Goal: Information Seeking & Learning: Learn about a topic

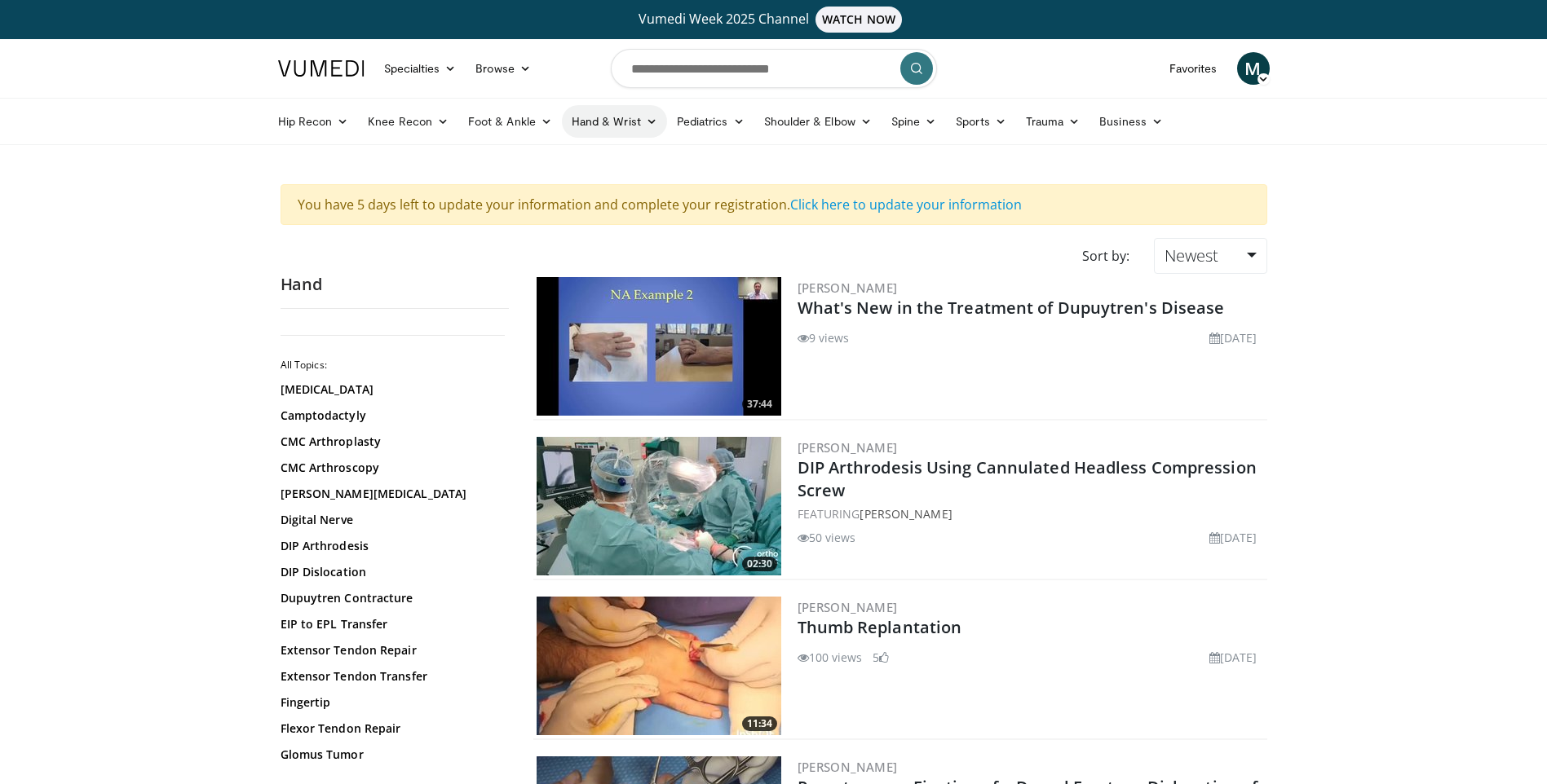
click at [639, 115] on link "Hand & Wrist" at bounding box center [614, 121] width 105 height 33
click at [611, 147] on link "Hand" at bounding box center [659, 160] width 194 height 26
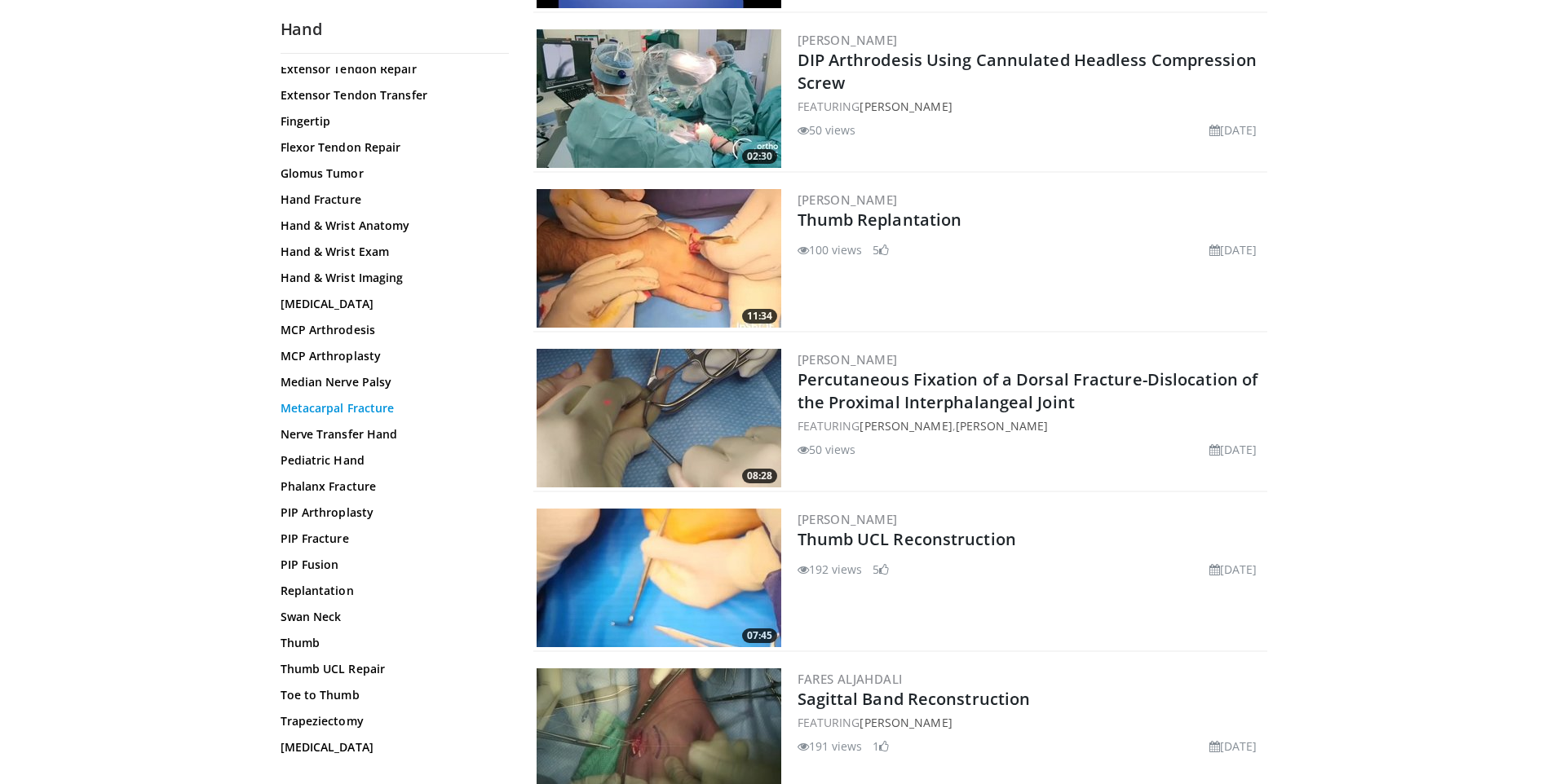
scroll to position [366, 0]
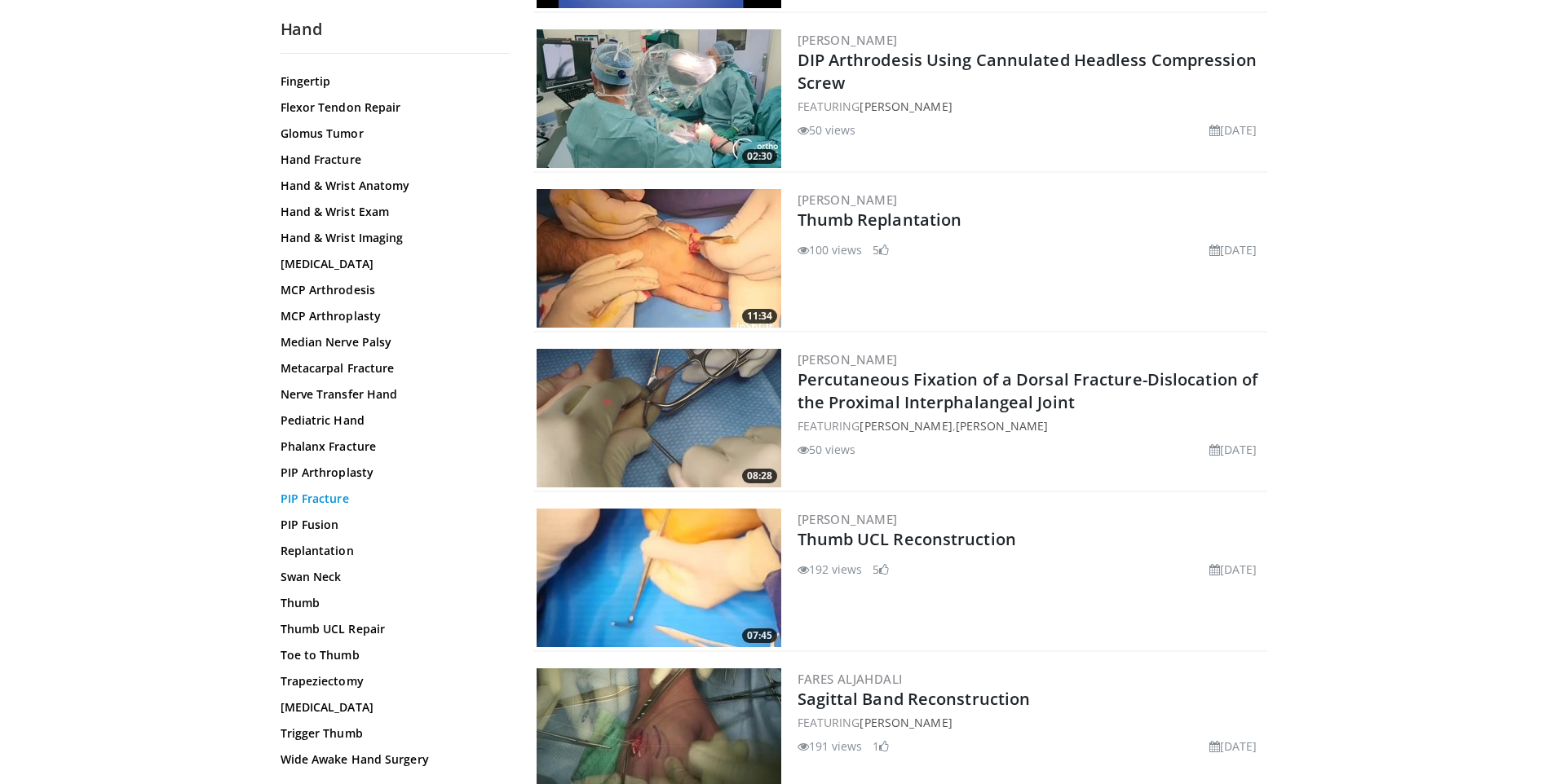
click at [341, 493] on link "PIP Fracture" at bounding box center [390, 499] width 220 height 17
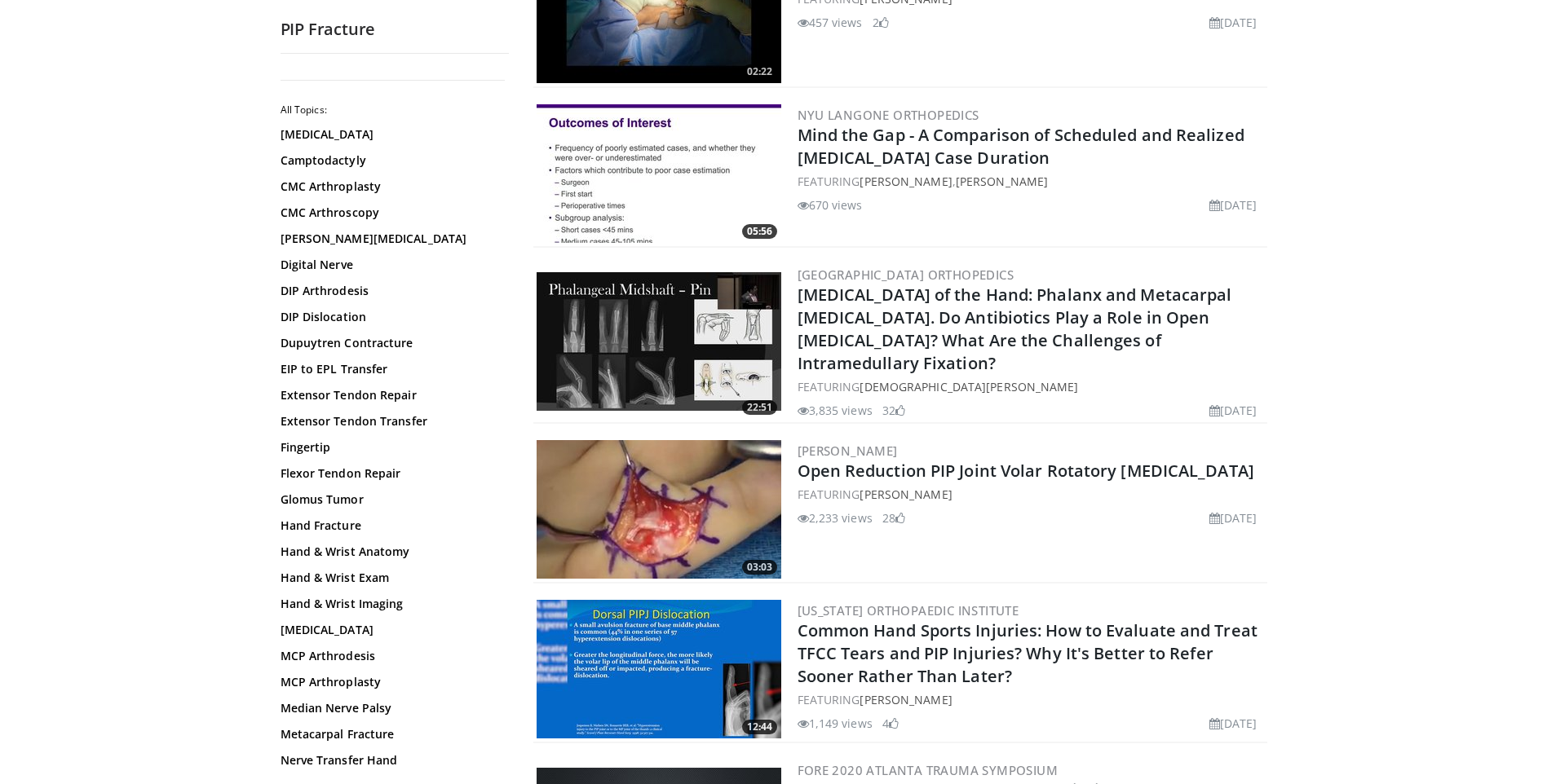
scroll to position [82, 0]
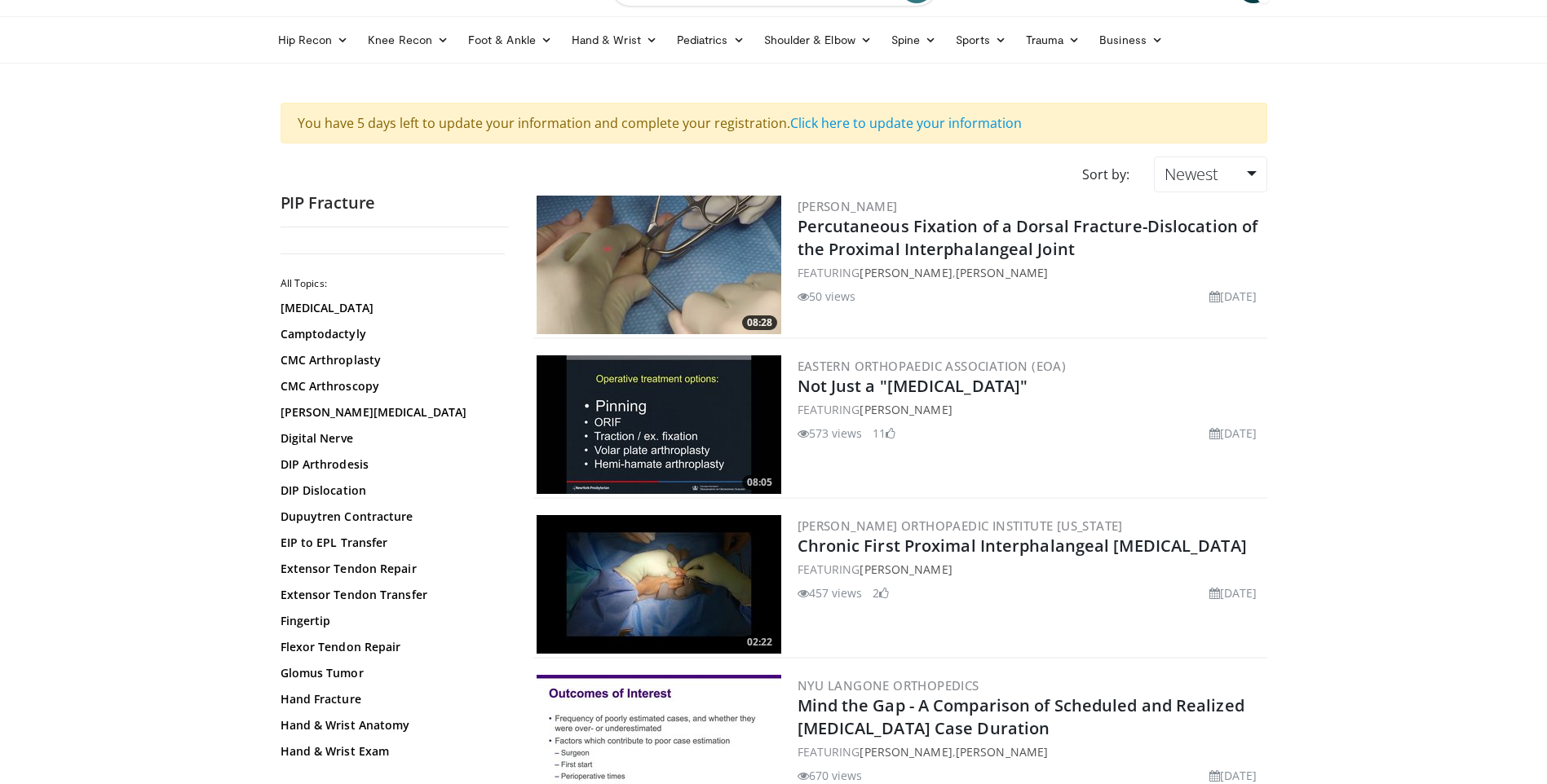
click at [647, 309] on img at bounding box center [658, 264] width 245 height 139
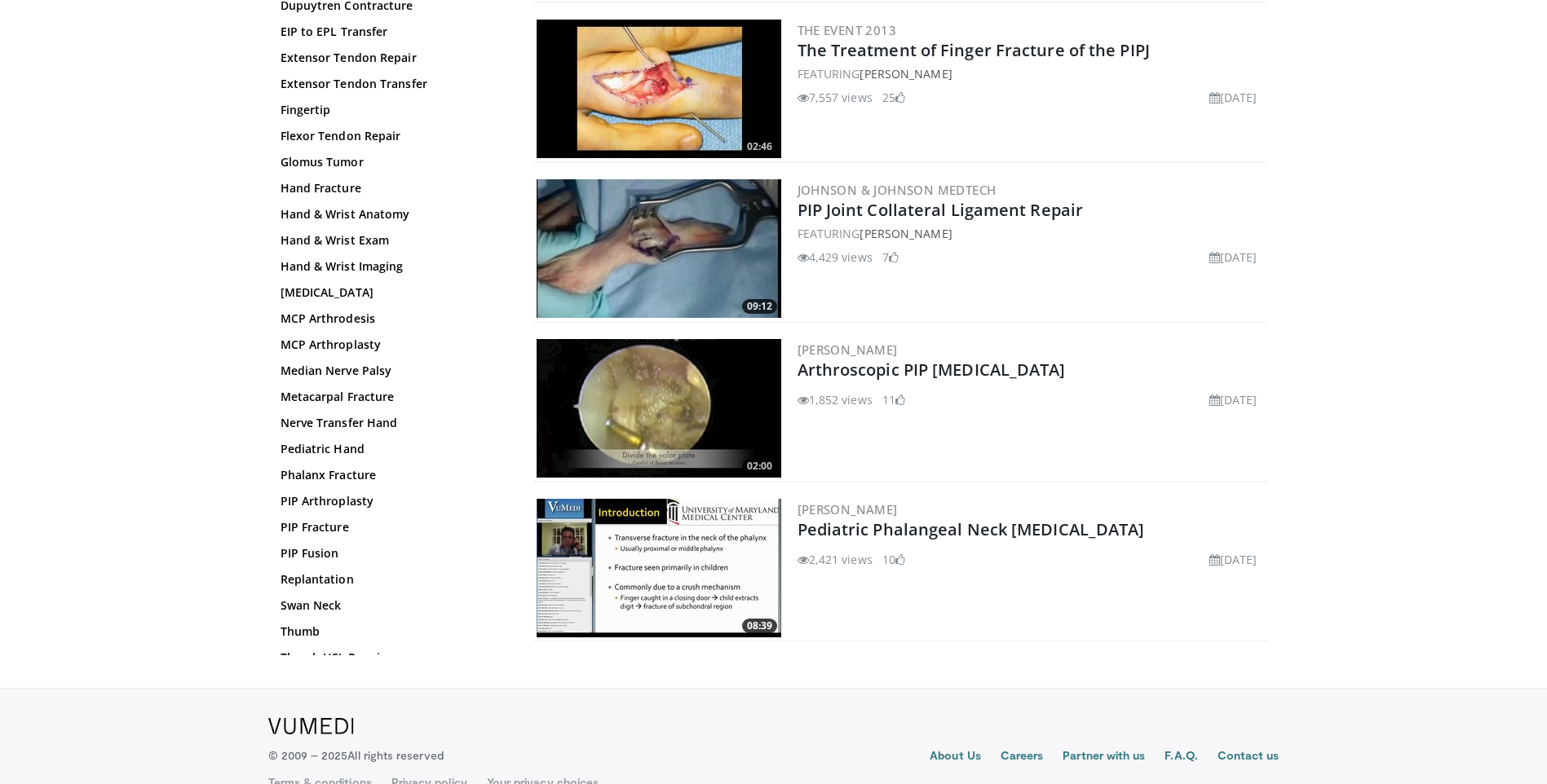
scroll to position [2674, 0]
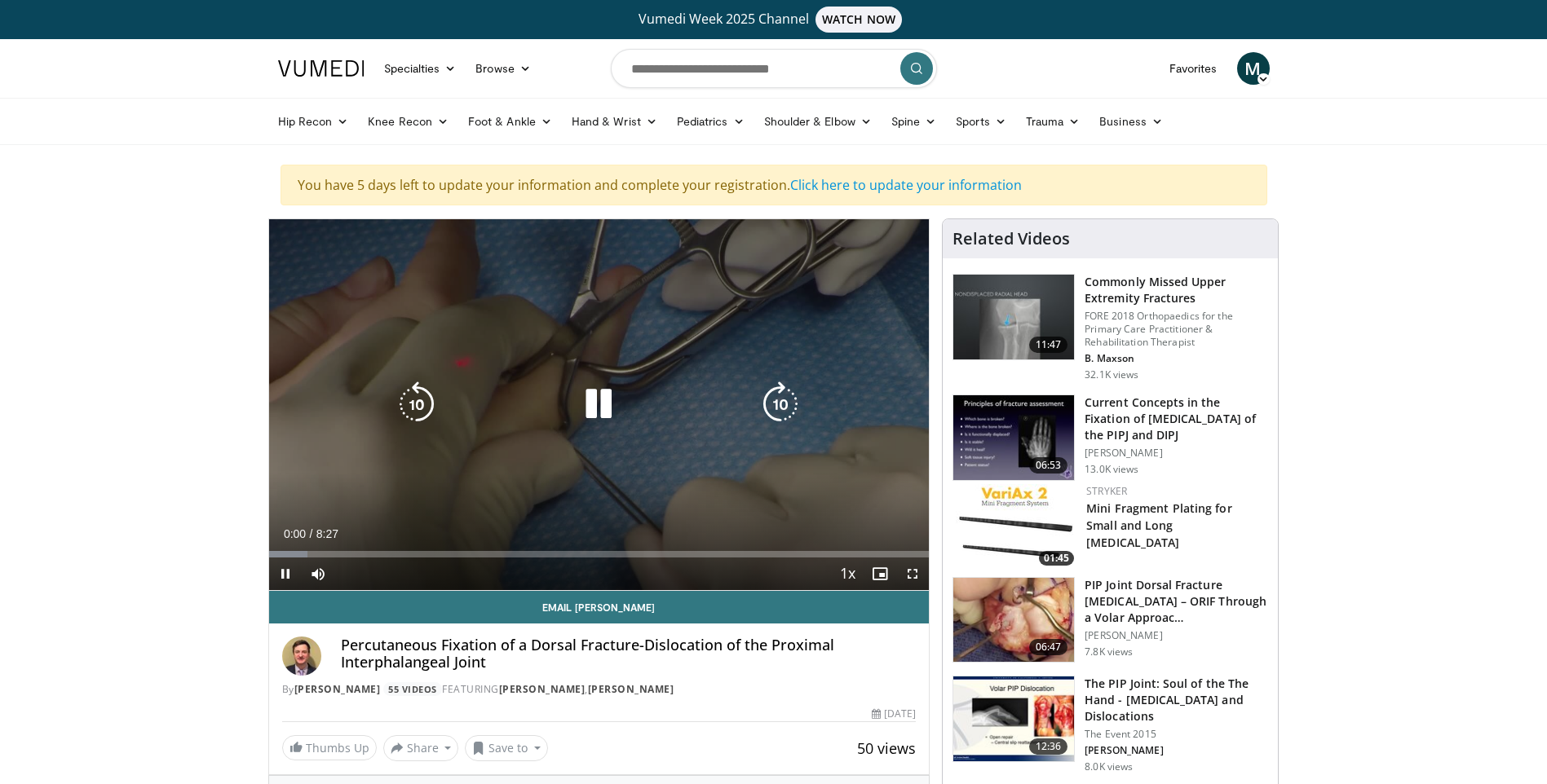
click at [590, 397] on icon "Video Player" at bounding box center [598, 404] width 46 height 46
click at [679, 447] on div "10 seconds Tap to unmute" at bounding box center [599, 405] width 660 height 371
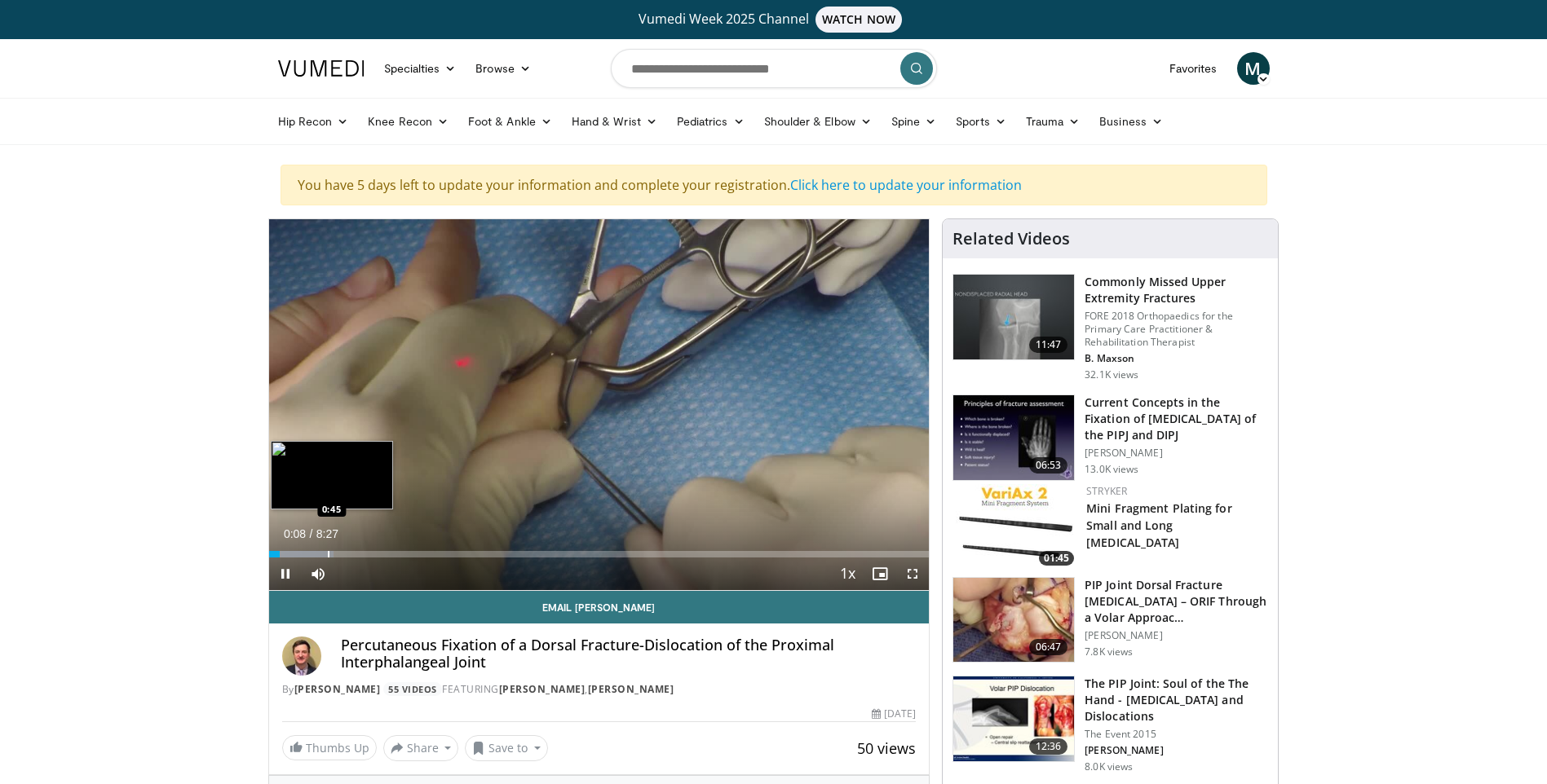
click at [327, 549] on div "Loaded : 9.76% 0:08 0:45" at bounding box center [599, 549] width 660 height 16
click at [366, 556] on div "Progress Bar" at bounding box center [366, 554] width 2 height 7
click at [377, 556] on div "Progress Bar" at bounding box center [378, 554] width 2 height 7
click at [389, 555] on div "Progress Bar" at bounding box center [390, 554] width 2 height 7
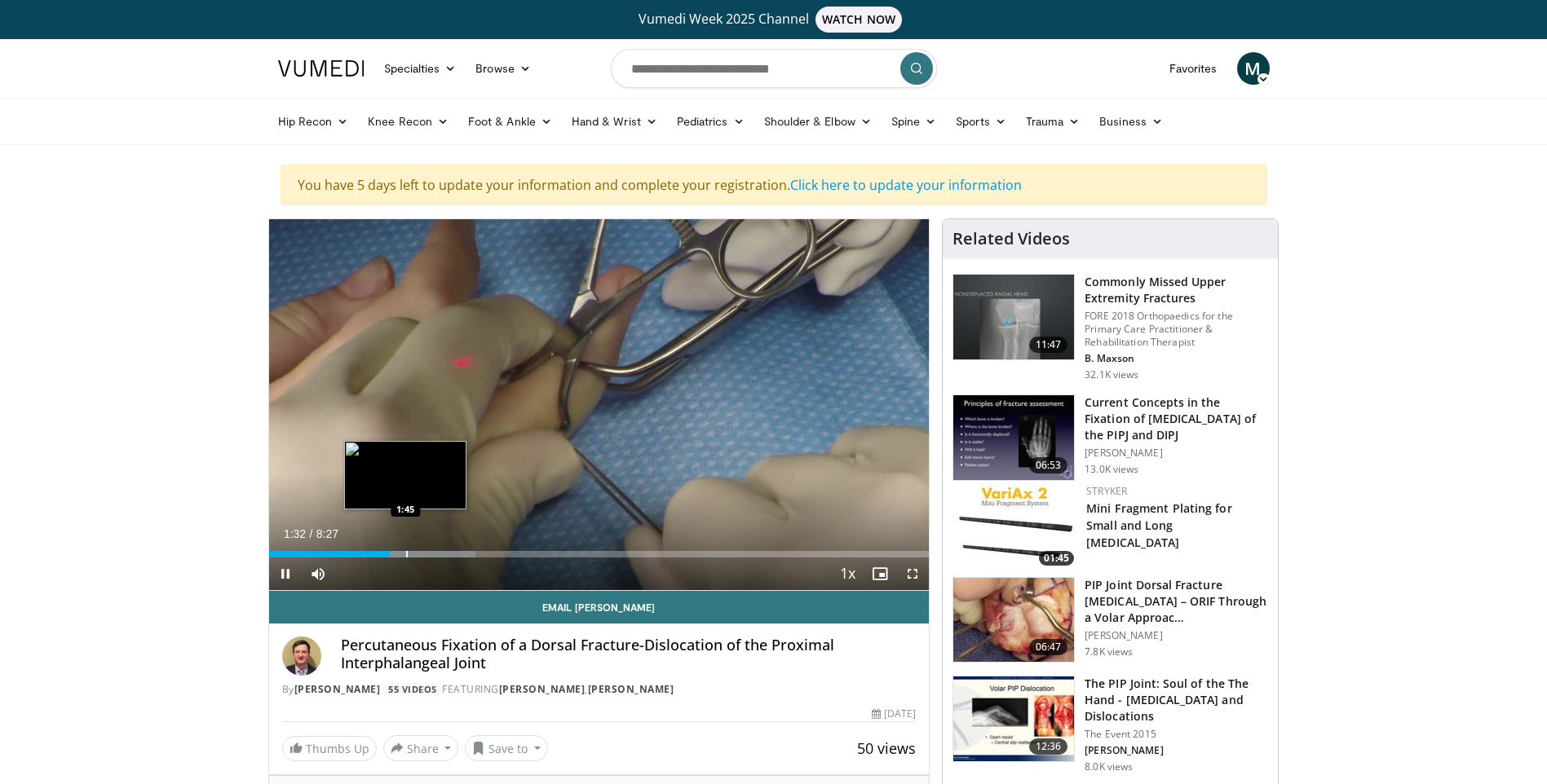
click at [407, 553] on div "10 seconds Tap to unmute" at bounding box center [599, 405] width 660 height 371
click at [422, 553] on div "Progress Bar" at bounding box center [423, 554] width 2 height 7
click at [441, 553] on div "Progress Bar" at bounding box center [442, 554] width 2 height 7
click at [466, 553] on div "Progress Bar" at bounding box center [467, 554] width 2 height 7
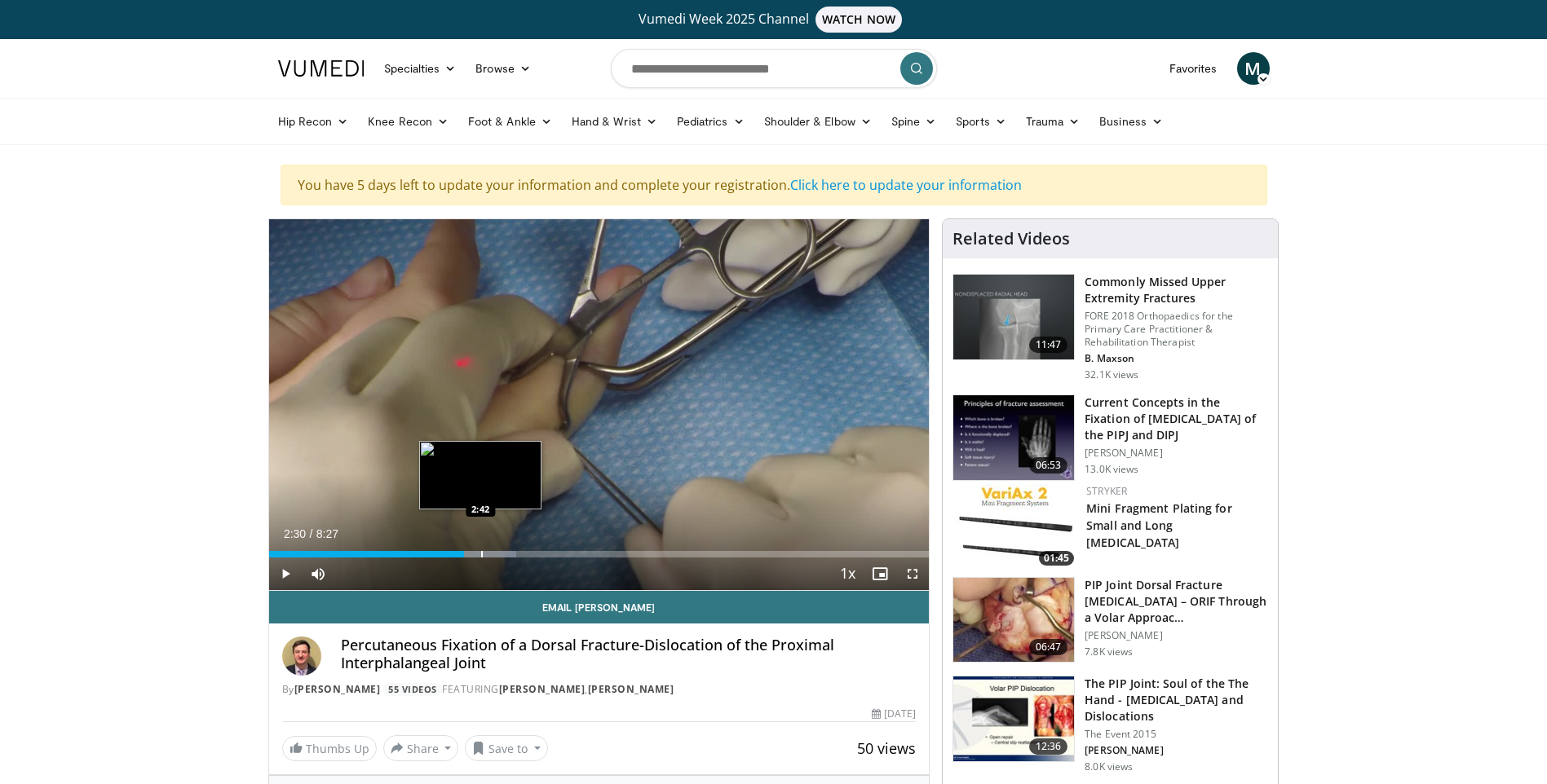
click at [482, 553] on div "Progress Bar" at bounding box center [482, 554] width 2 height 7
click at [499, 554] on div "Progress Bar" at bounding box center [498, 554] width 2 height 7
click at [521, 554] on div "Progress Bar" at bounding box center [522, 554] width 2 height 7
click at [535, 554] on div "Progress Bar" at bounding box center [536, 554] width 2 height 7
click at [552, 554] on div "Progress Bar" at bounding box center [553, 554] width 2 height 7
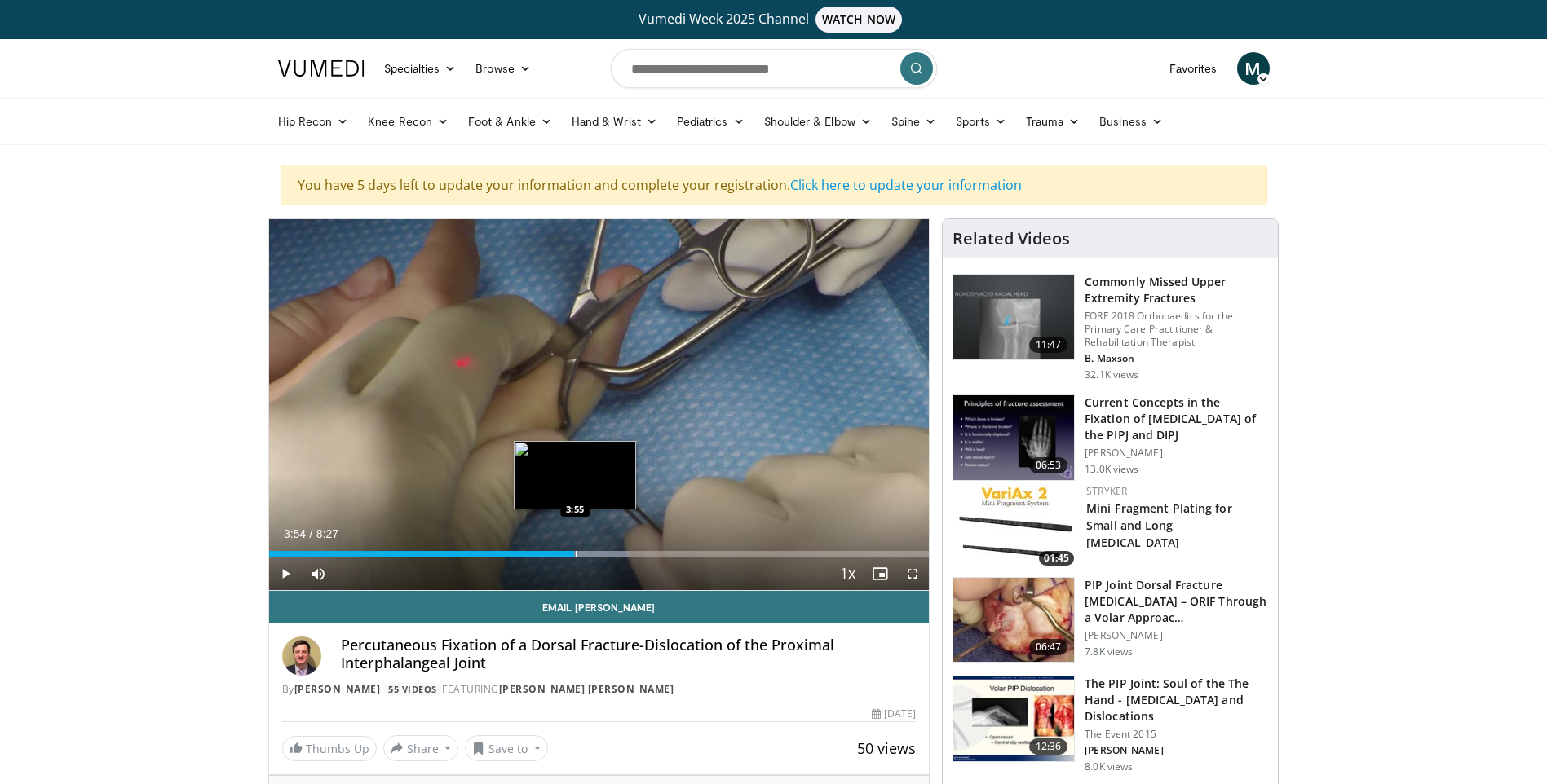
click at [576, 554] on div "Progress Bar" at bounding box center [577, 554] width 2 height 7
click at [607, 554] on div "Progress Bar" at bounding box center [607, 554] width 2 height 7
click at [620, 560] on div "Current Time 4:20 / Duration 8:27 Play Skip Backward Skip Forward Mute Loaded :…" at bounding box center [599, 574] width 660 height 33
click at [646, 557] on div "Progress Bar" at bounding box center [646, 554] width 2 height 7
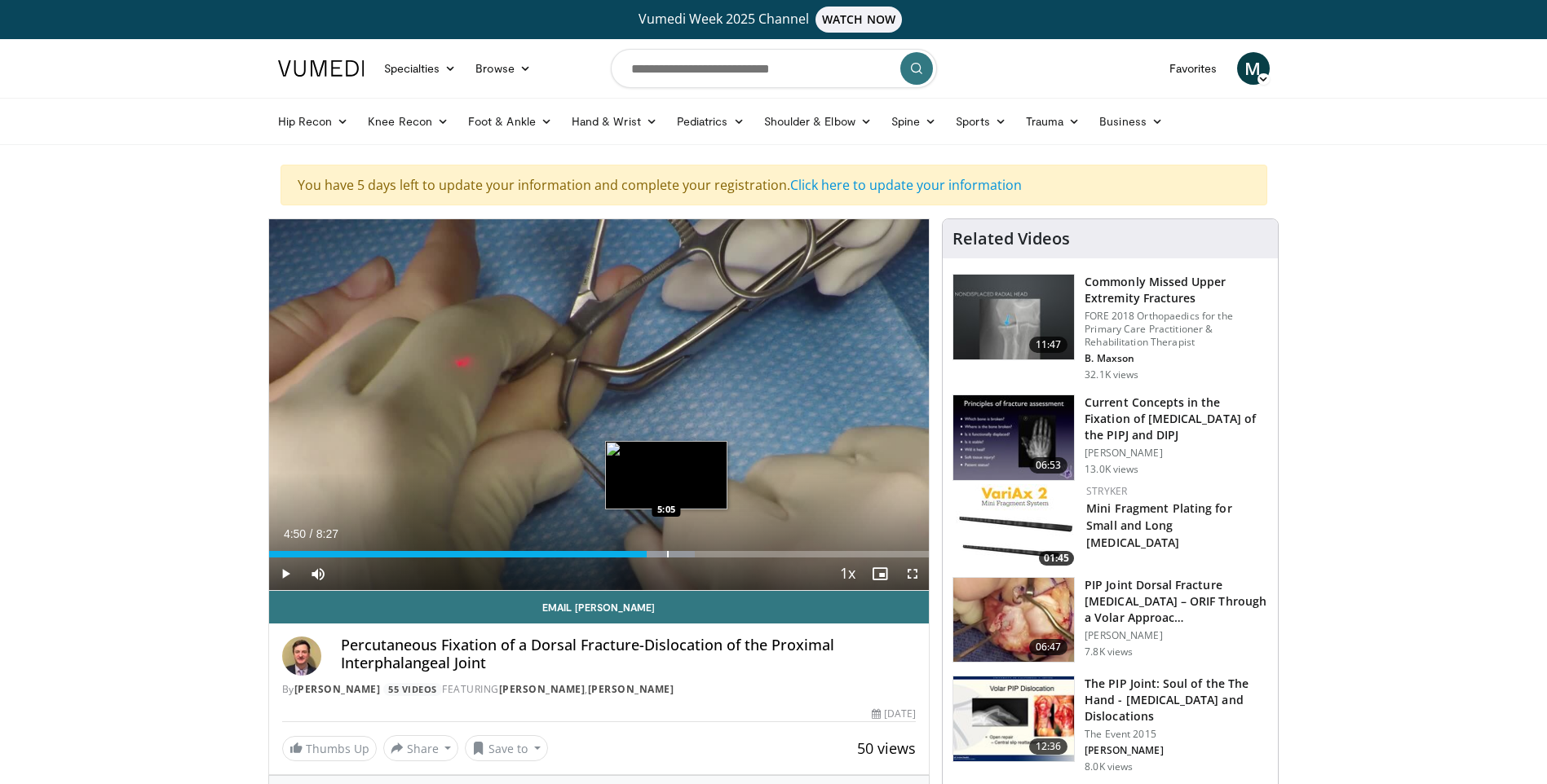
click at [668, 557] on div "Progress Bar" at bounding box center [668, 554] width 2 height 7
click at [685, 555] on div "Progress Bar" at bounding box center [685, 554] width 2 height 7
click at [703, 557] on div "Progress Bar" at bounding box center [702, 554] width 2 height 7
click at [727, 557] on div "Progress Bar" at bounding box center [727, 554] width 2 height 7
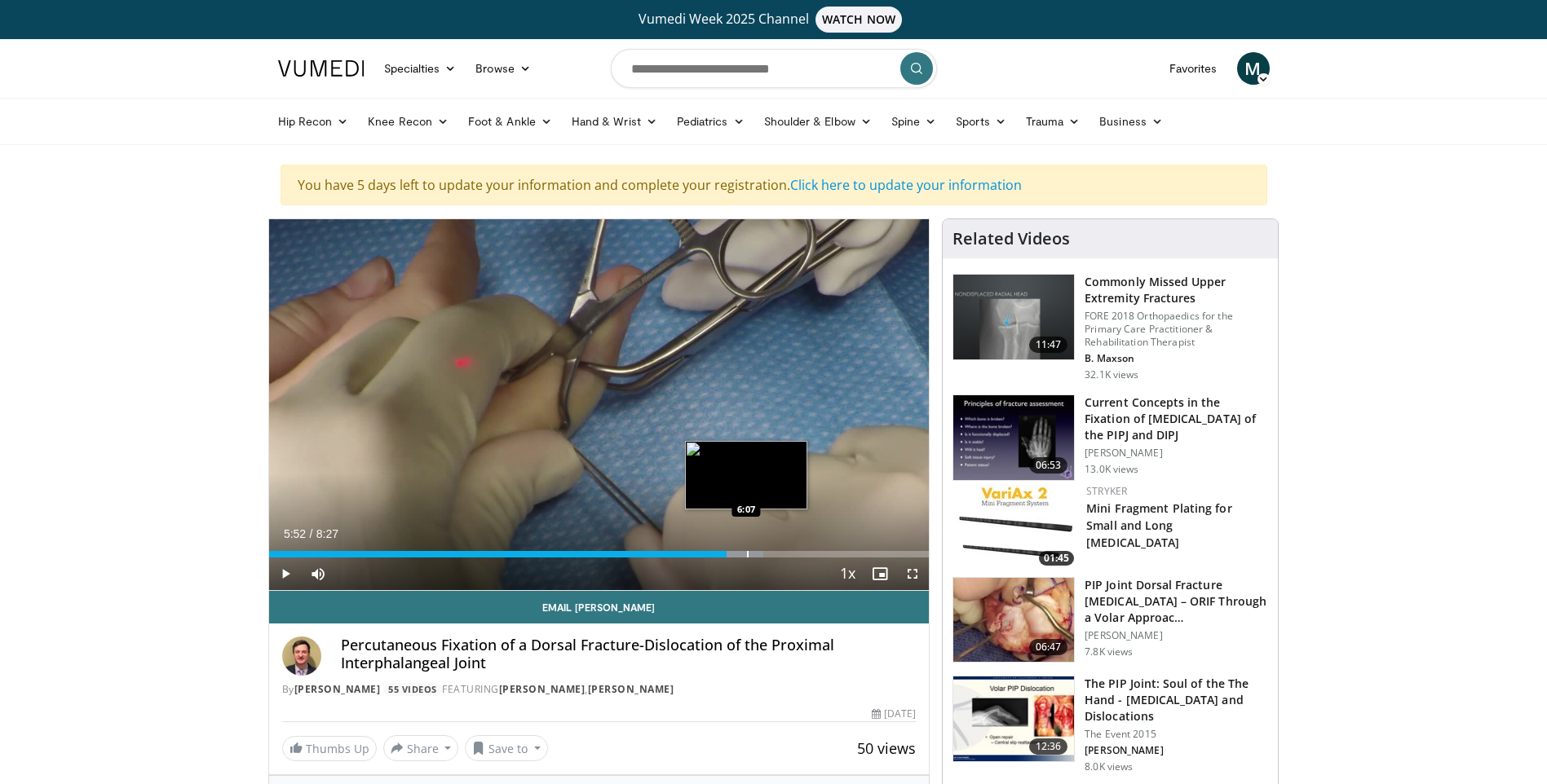
click at [747, 555] on div "Progress Bar" at bounding box center [748, 554] width 2 height 7
